Goal: Transaction & Acquisition: Purchase product/service

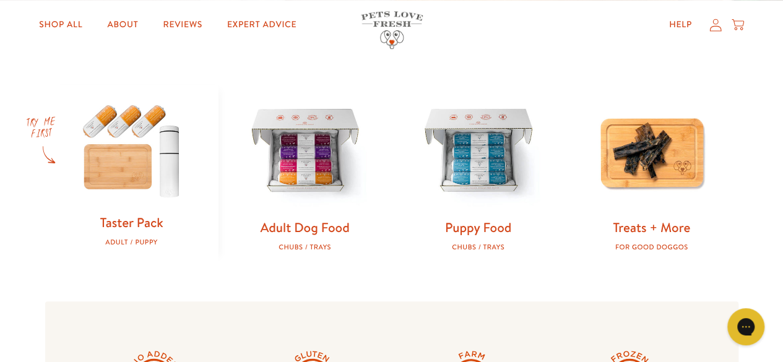
scroll to position [371, 0]
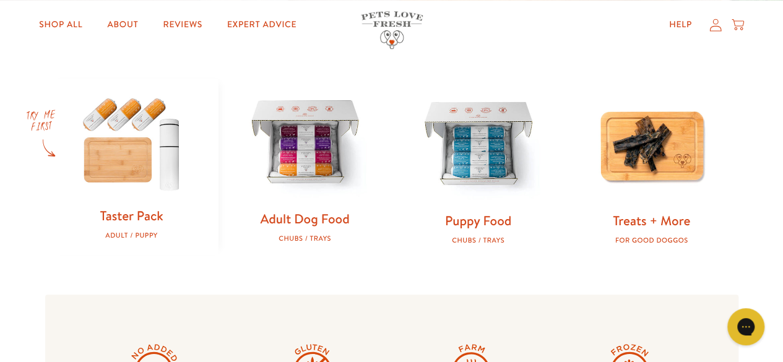
click at [299, 115] on img at bounding box center [305, 144] width 134 height 134
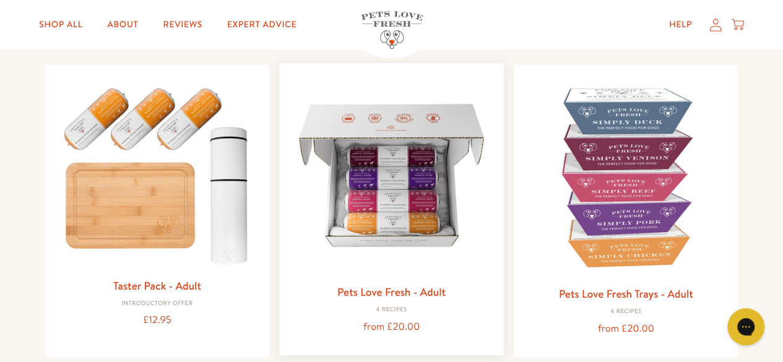
click at [401, 227] on img at bounding box center [391, 175] width 205 height 205
